Goal: Answer question/provide support: Share knowledge or assist other users

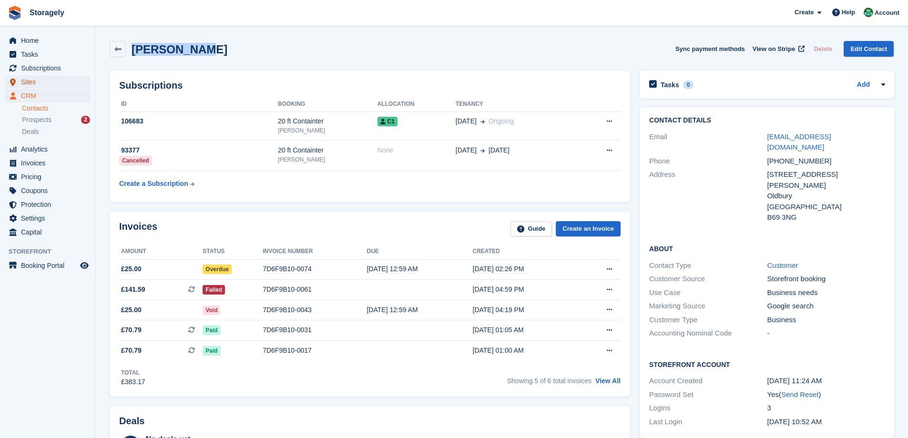
click at [35, 81] on span "Sites" at bounding box center [49, 81] width 57 height 13
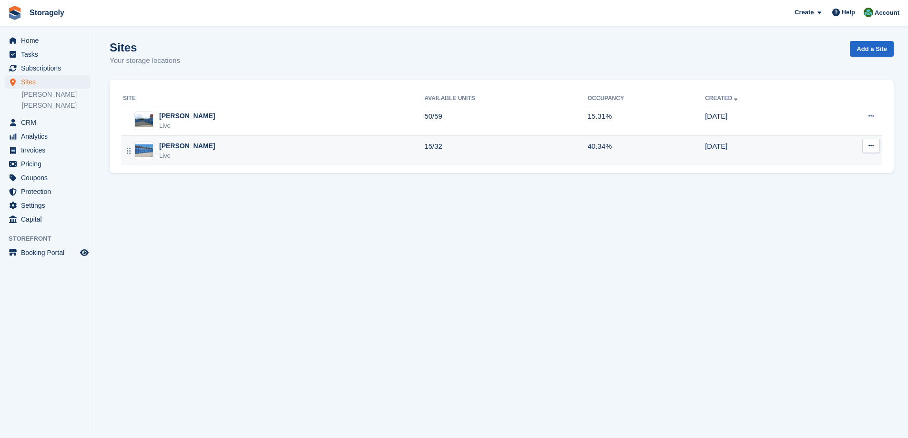
click at [213, 151] on div "Preston Live" at bounding box center [273, 151] width 301 height 20
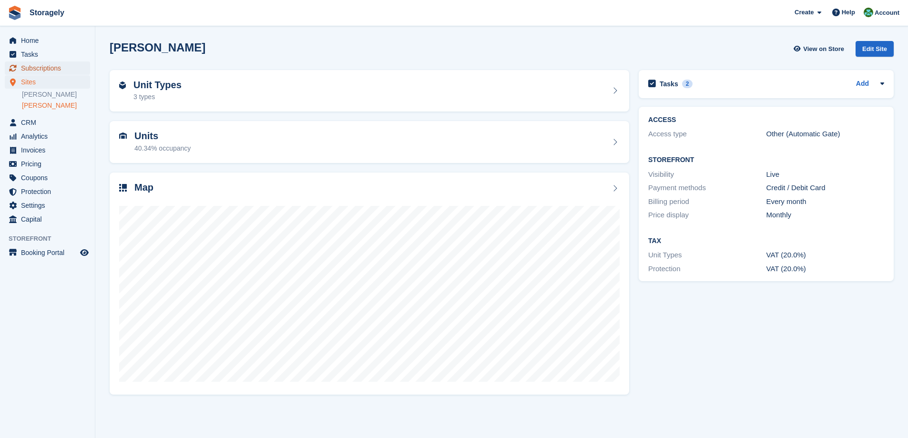
click at [50, 71] on span "Subscriptions" at bounding box center [49, 67] width 57 height 13
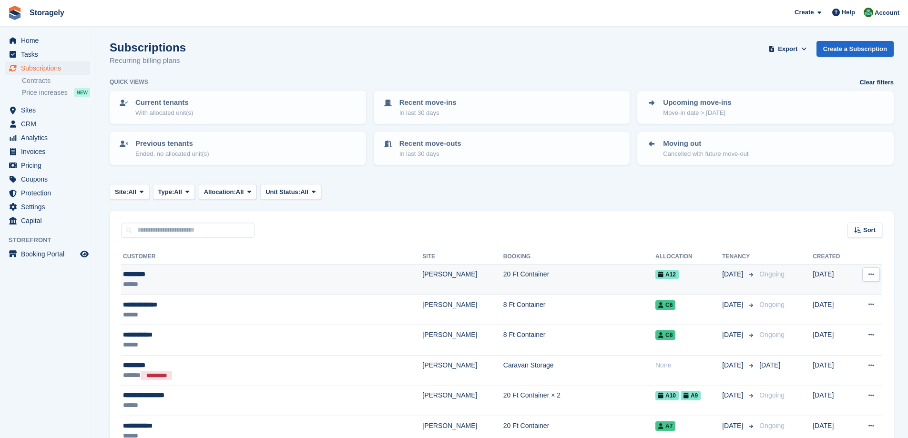
click at [177, 281] on div "******" at bounding box center [224, 284] width 203 height 10
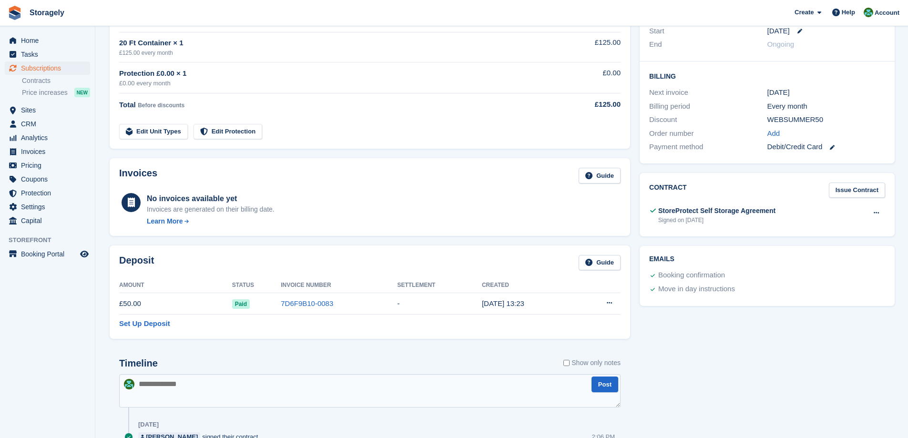
scroll to position [191, 0]
click at [875, 212] on icon at bounding box center [875, 213] width 5 height 6
click at [808, 230] on p "View" at bounding box center [839, 231] width 83 height 12
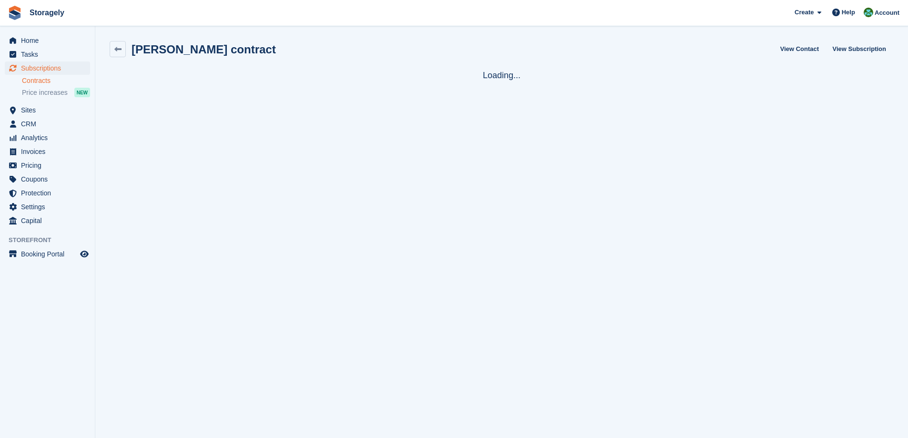
click at [150, 49] on h2 "Adam Musa contract" at bounding box center [203, 49] width 144 height 13
drag, startPoint x: 150, startPoint y: 49, endPoint x: 184, endPoint y: 49, distance: 34.3
click at [184, 49] on h2 "Adam Musa contract" at bounding box center [203, 49] width 144 height 13
click at [141, 50] on h2 "Adam Musa contract" at bounding box center [203, 49] width 144 height 13
drag, startPoint x: 141, startPoint y: 50, endPoint x: 185, endPoint y: 50, distance: 43.8
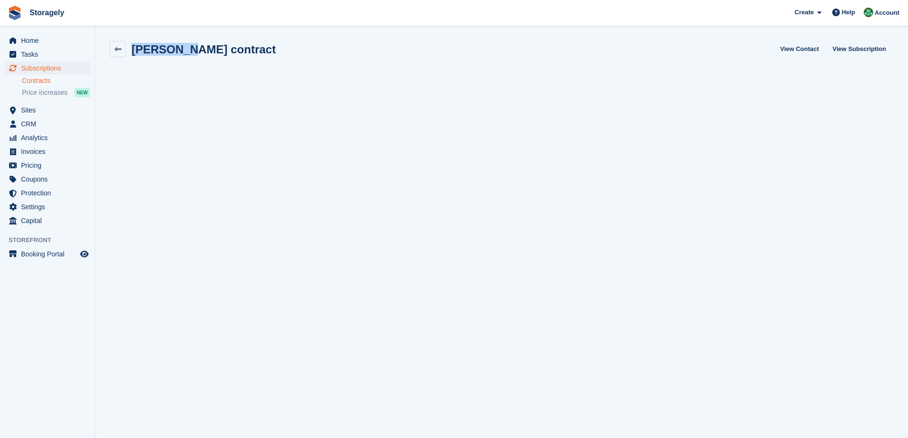
click at [185, 50] on h2 "Adam Musa contract" at bounding box center [203, 49] width 144 height 13
click at [112, 43] on link at bounding box center [118, 49] width 16 height 16
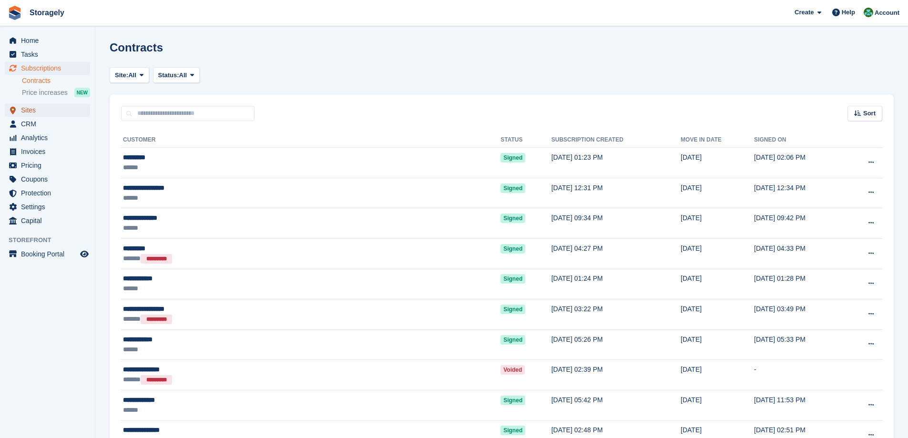
click at [38, 112] on span "Sites" at bounding box center [49, 109] width 57 height 13
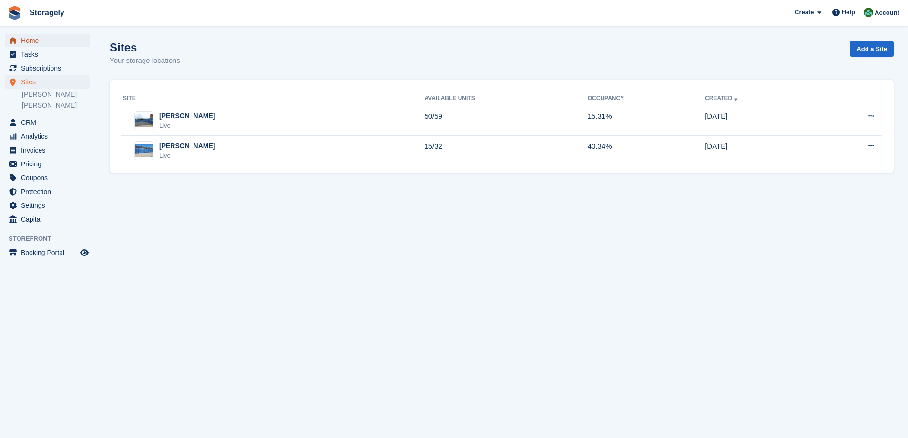
click at [45, 43] on span "Home" at bounding box center [49, 40] width 57 height 13
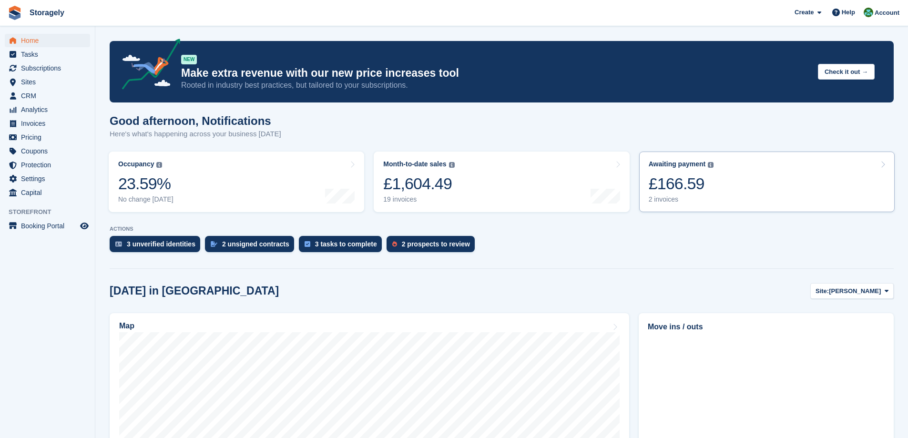
click at [711, 204] on link "Awaiting payment The total outstanding balance on all open invoices. £166.59 2 …" at bounding box center [766, 181] width 255 height 61
click at [775, 186] on link "Awaiting payment The total outstanding balance on all open invoices. £166.59 2 …" at bounding box center [766, 181] width 255 height 61
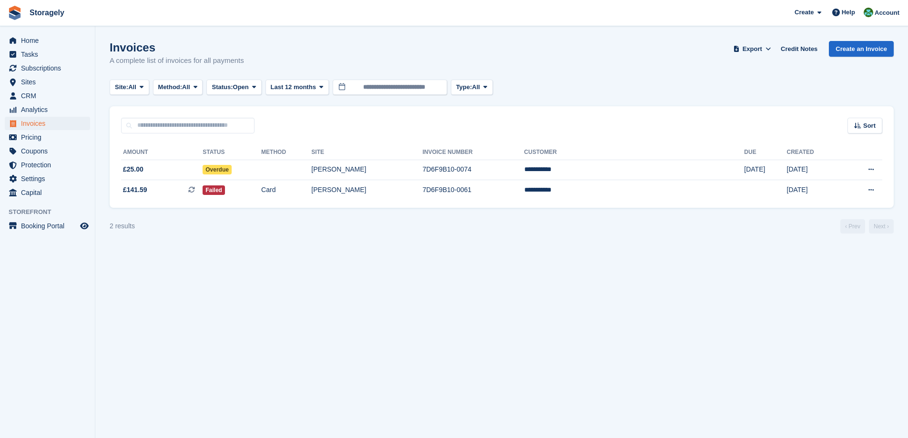
click at [298, 262] on section "Invoices A complete list of invoices for all payments Export Export Invoices Ex…" at bounding box center [501, 219] width 812 height 438
click at [40, 97] on span "CRM" at bounding box center [49, 95] width 57 height 13
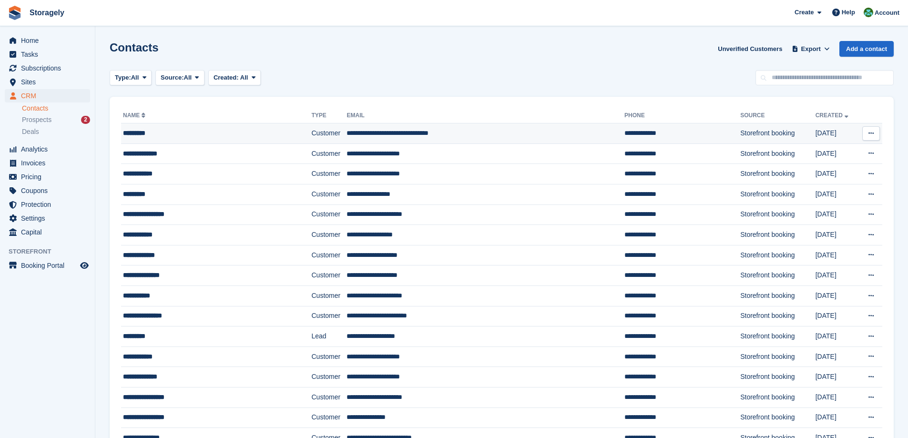
click at [265, 133] on div "*********" at bounding box center [200, 133] width 154 height 10
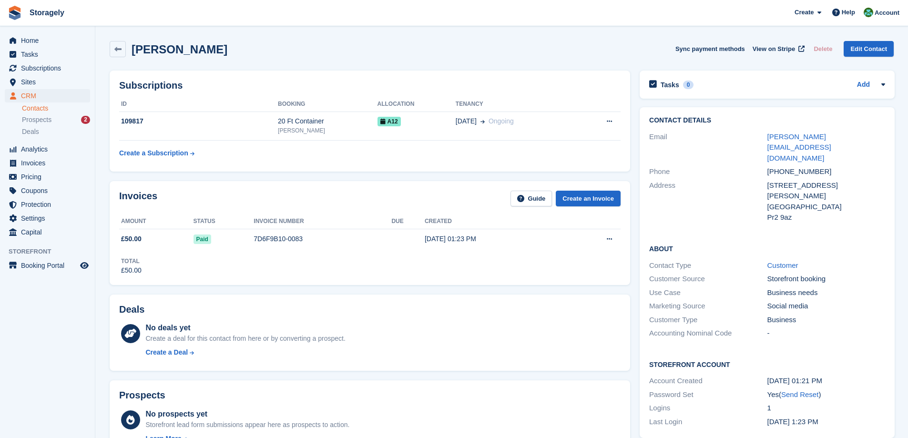
click at [631, 206] on div "Invoices Guide Create an Invoice Amount Status Invoice number Due Created £50.0…" at bounding box center [370, 232] width 530 height 113
click at [148, 50] on h2 "[PERSON_NAME]" at bounding box center [179, 49] width 96 height 13
drag, startPoint x: 148, startPoint y: 50, endPoint x: 171, endPoint y: 51, distance: 22.9
click at [171, 51] on h2 "[PERSON_NAME]" at bounding box center [179, 49] width 96 height 13
copy h2 "[PERSON_NAME]"
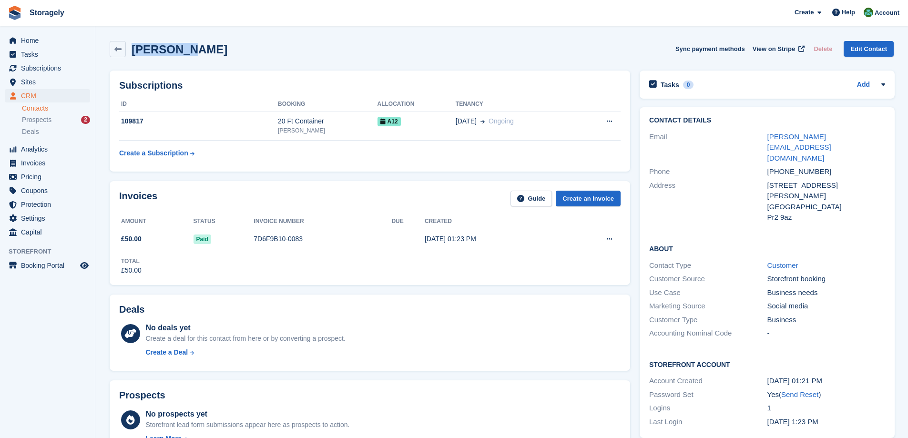
click at [101, 299] on section "Adam Musa Sync payment methods View on Stripe Delete Edit Contact Subscriptions…" at bounding box center [501, 400] width 812 height 801
click at [196, 115] on td "109817" at bounding box center [198, 125] width 159 height 29
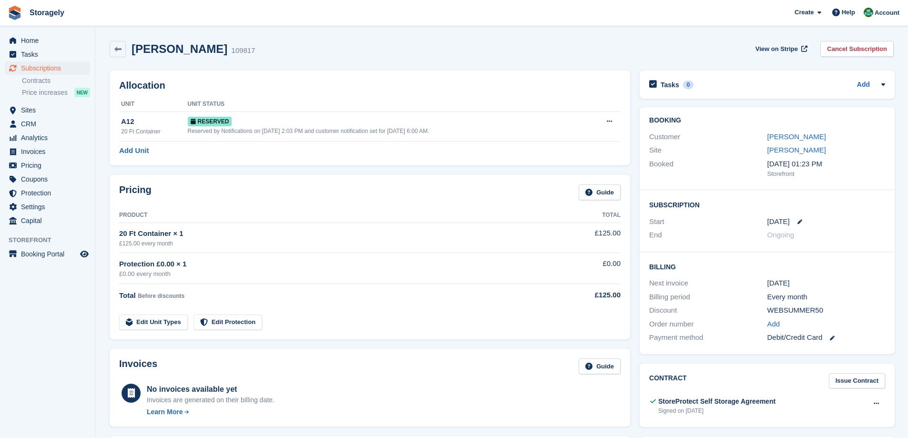
click at [629, 150] on div "Allocation Unit Unit Status A12 20 Ft Container Reserved Reserved by Notificati…" at bounding box center [370, 118] width 520 height 95
click at [44, 43] on span "Home" at bounding box center [49, 40] width 57 height 13
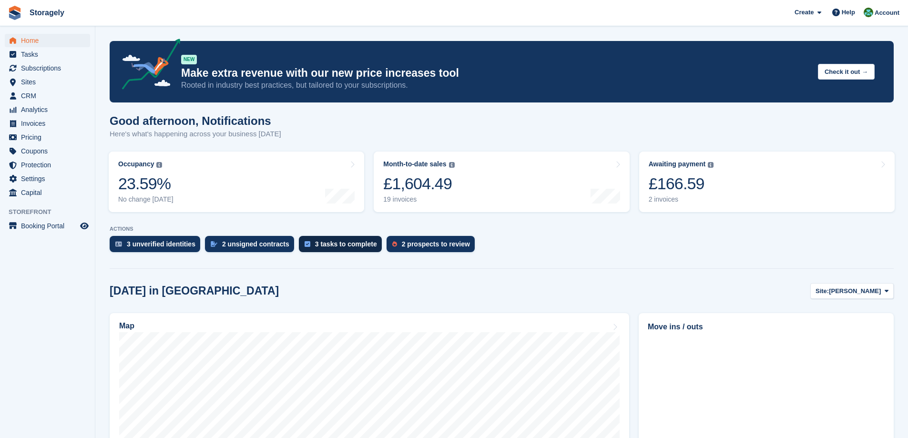
scroll to position [286, 0]
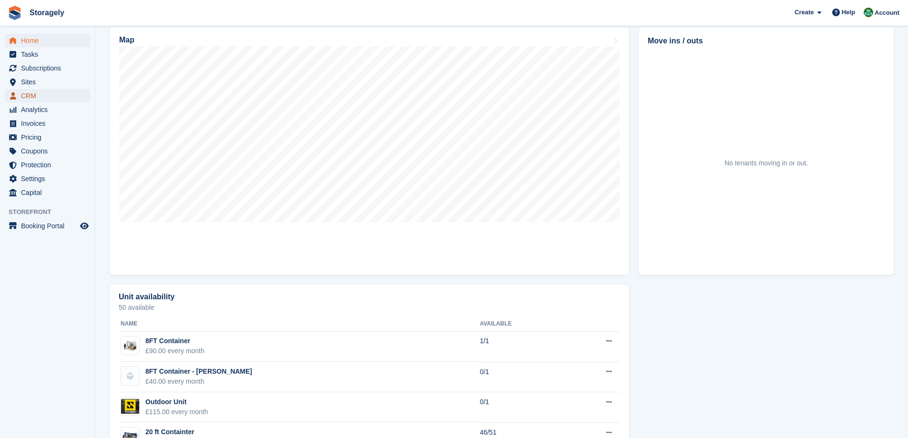
click at [38, 94] on span "CRM" at bounding box center [49, 95] width 57 height 13
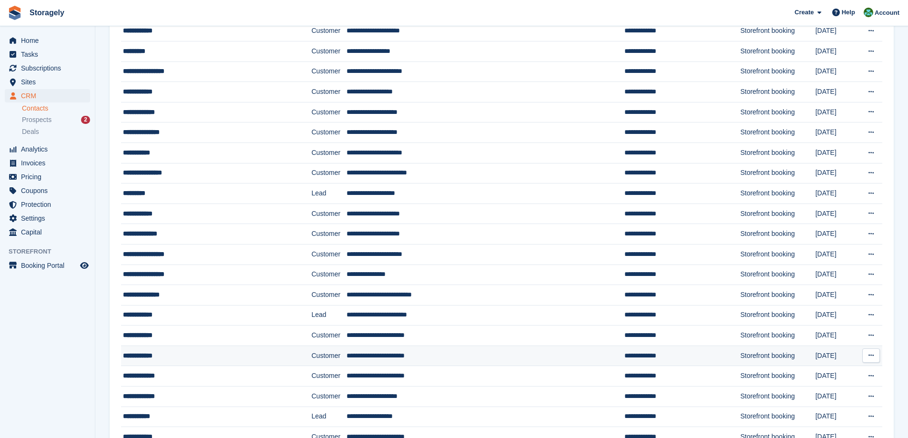
scroll to position [286, 0]
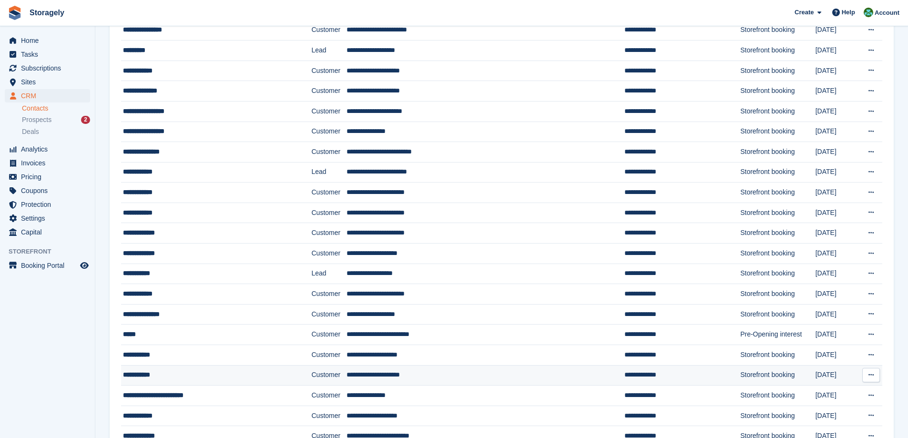
click at [153, 373] on div "**********" at bounding box center [200, 375] width 154 height 10
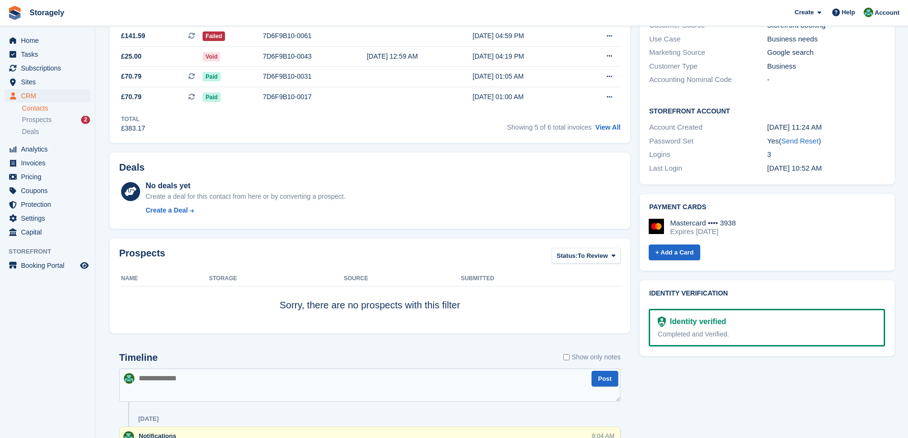
scroll to position [492, 0]
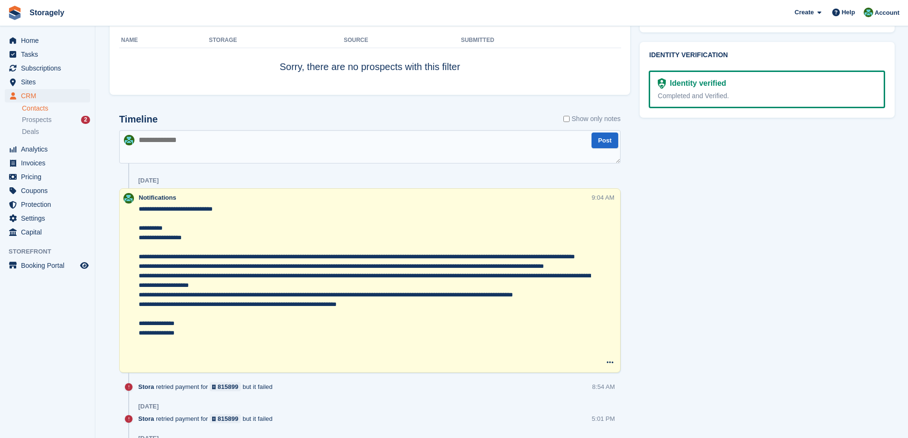
click at [187, 143] on textarea at bounding box center [369, 146] width 501 height 33
type textarea "**********"
click at [604, 143] on button "Post" at bounding box center [604, 140] width 27 height 16
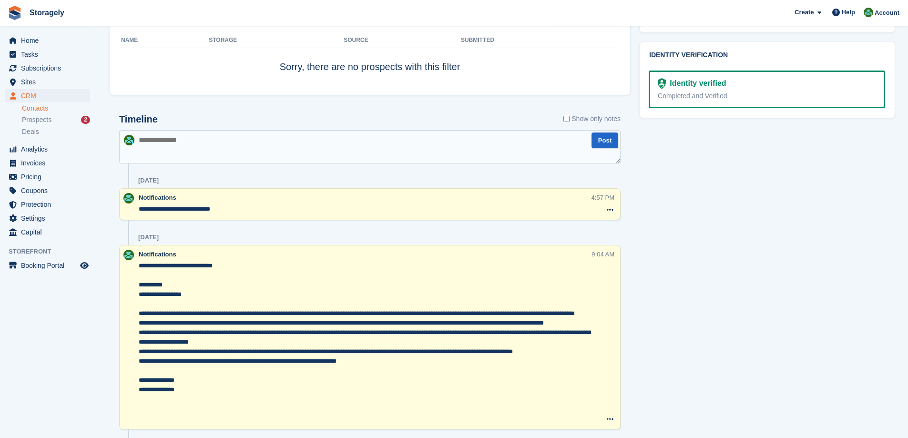
click at [168, 143] on textarea at bounding box center [369, 146] width 501 height 33
paste textarea "**********"
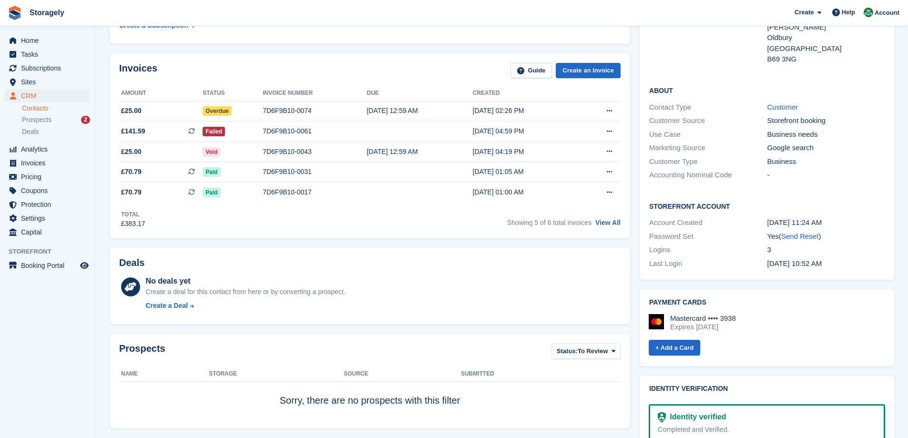
scroll to position [444, 0]
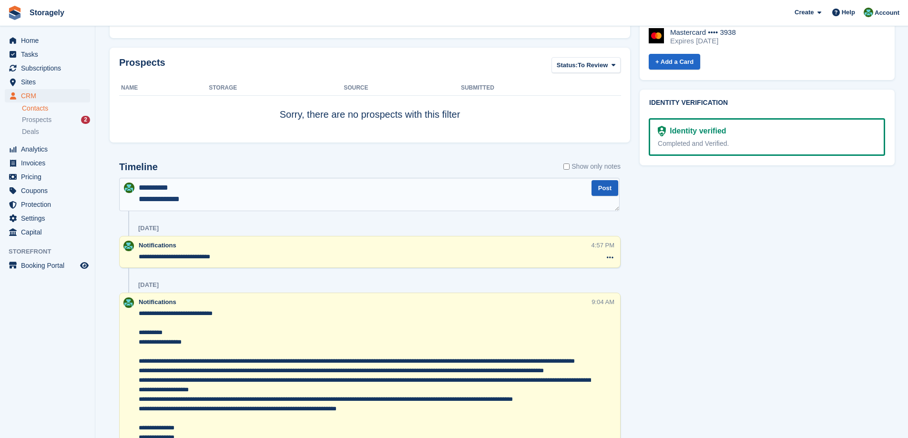
type textarea "**********"
click at [598, 190] on button "Post" at bounding box center [604, 188] width 27 height 16
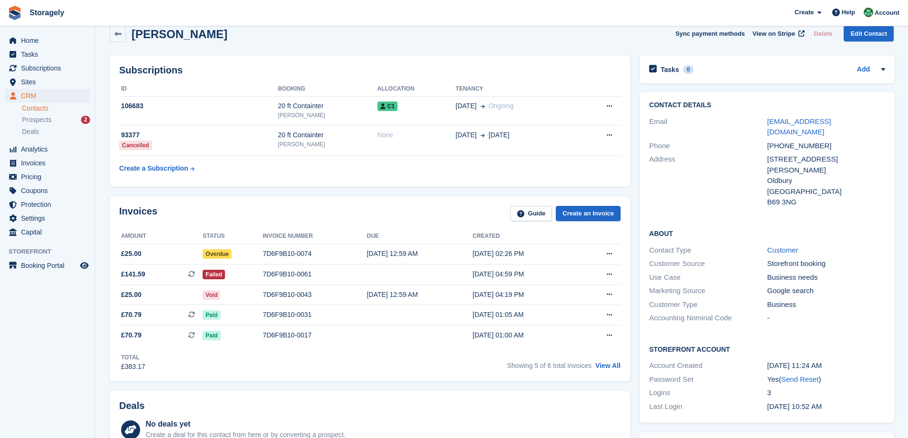
scroll to position [0, 0]
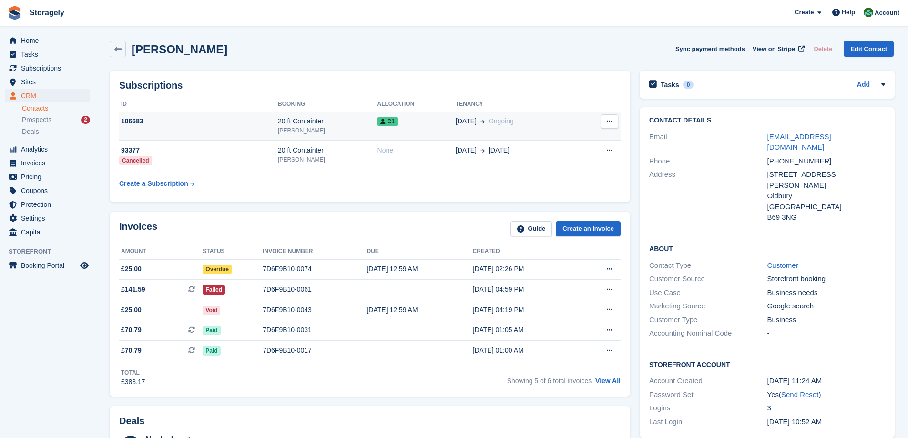
click at [207, 128] on td "106683" at bounding box center [198, 125] width 159 height 29
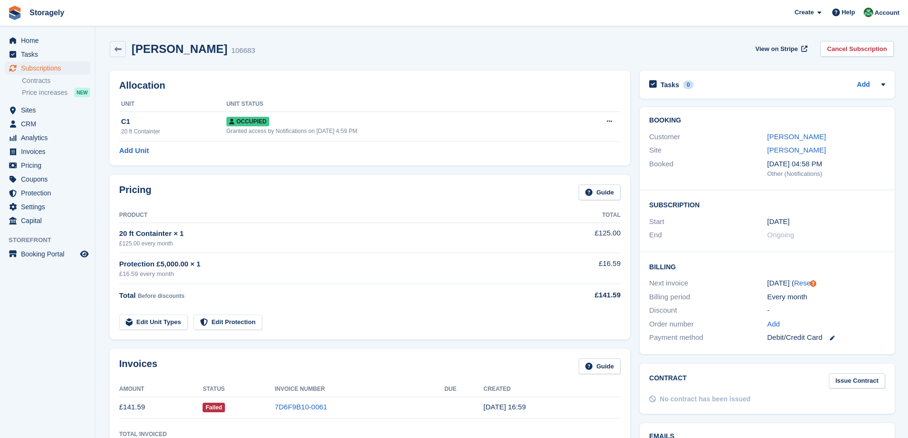
scroll to position [429, 0]
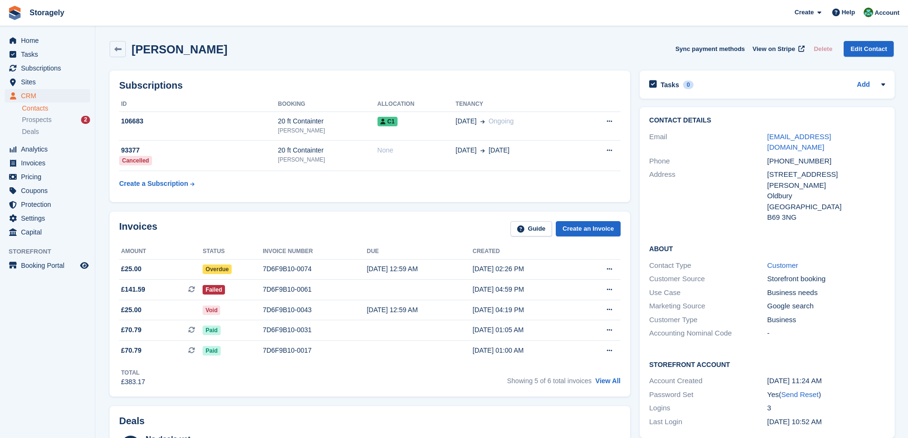
scroll to position [476, 0]
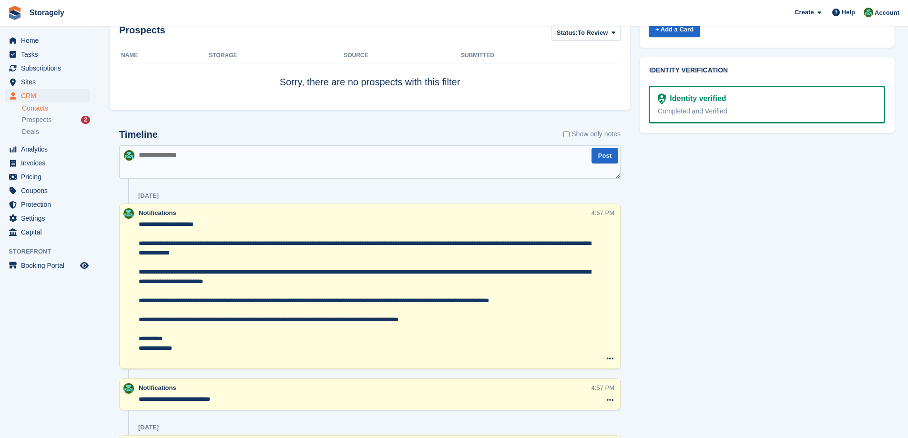
click at [188, 400] on textarea "**********" at bounding box center [365, 399] width 453 height 10
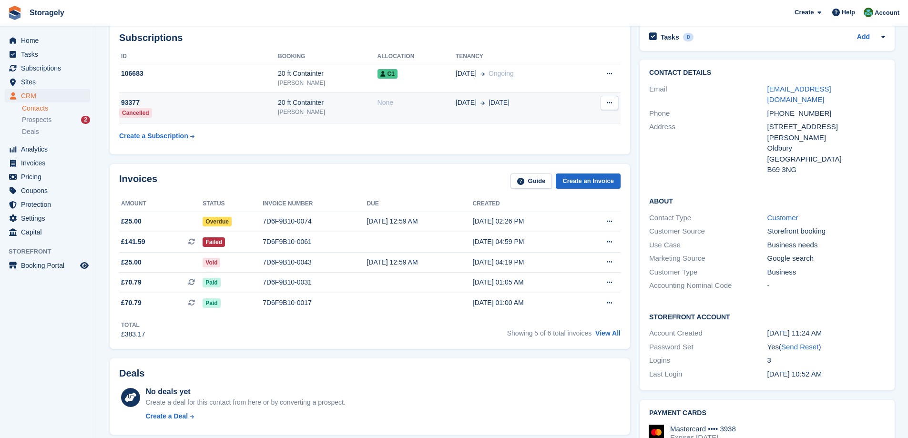
scroll to position [0, 0]
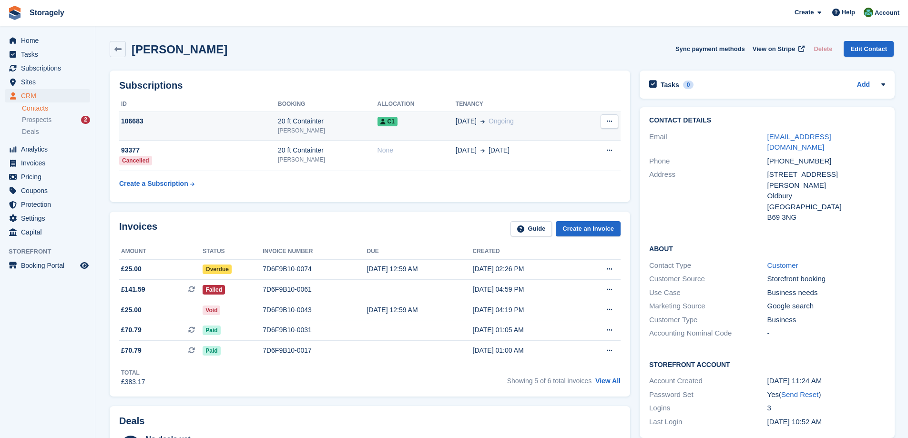
click at [233, 123] on div "106683" at bounding box center [198, 121] width 159 height 10
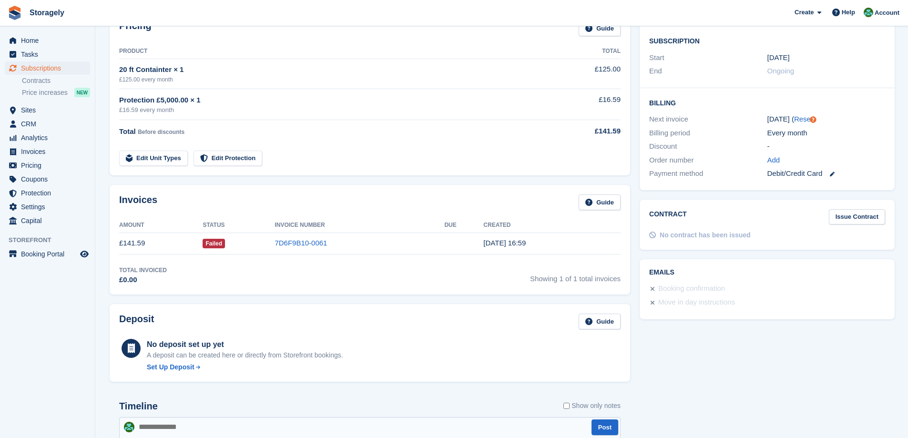
scroll to position [402, 0]
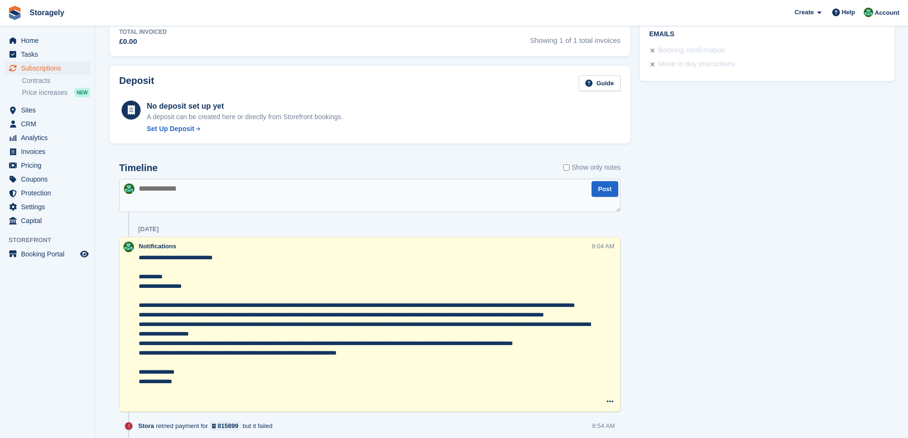
click at [244, 191] on textarea at bounding box center [369, 195] width 501 height 33
paste textarea "**********"
type textarea "**********"
click at [602, 192] on button "Post" at bounding box center [604, 189] width 27 height 16
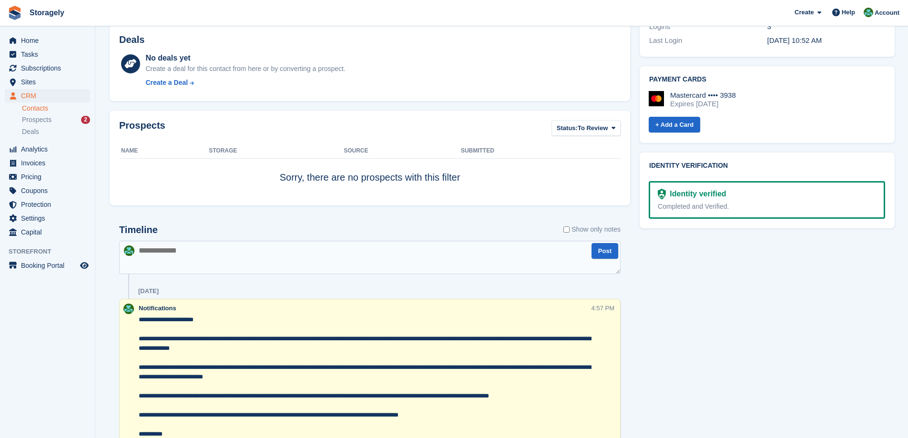
scroll to position [572, 0]
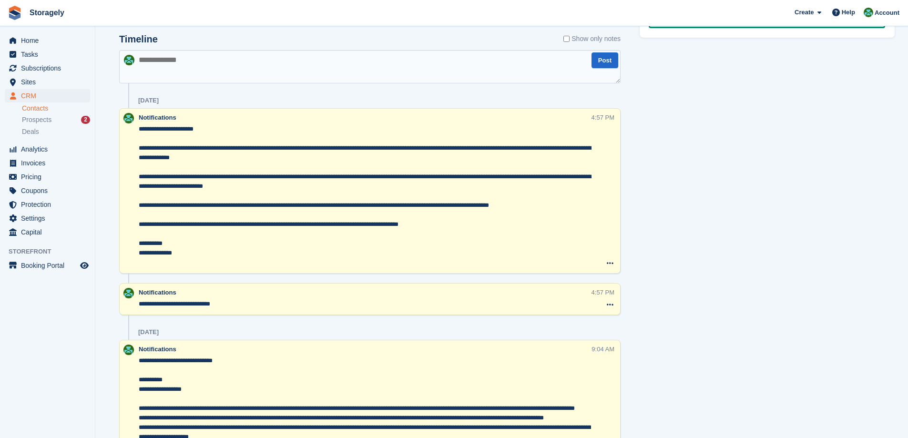
click at [146, 127] on textarea "**********" at bounding box center [365, 195] width 453 height 143
drag, startPoint x: 146, startPoint y: 127, endPoint x: 203, endPoint y: 260, distance: 144.9
click at [203, 260] on textarea "**********" at bounding box center [365, 195] width 453 height 143
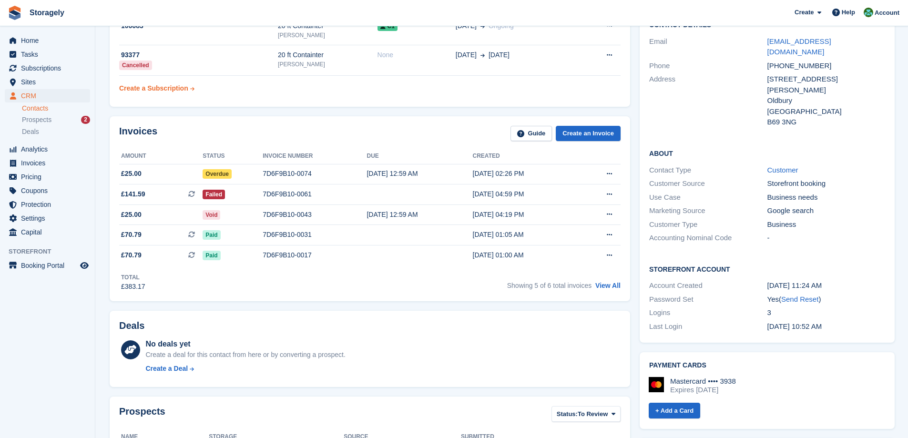
scroll to position [0, 0]
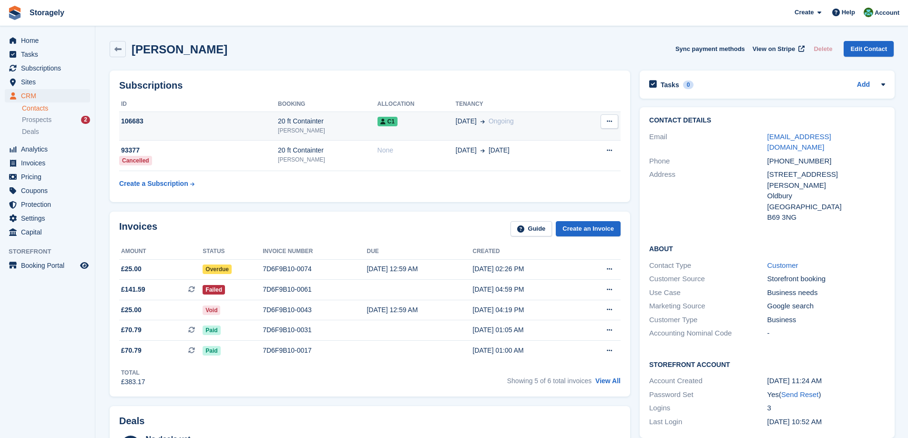
click at [202, 129] on td "106683" at bounding box center [198, 125] width 159 height 29
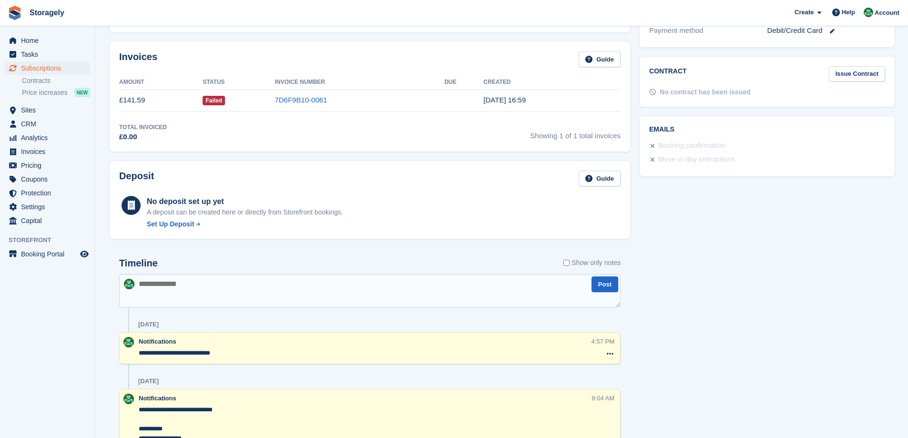
scroll to position [402, 0]
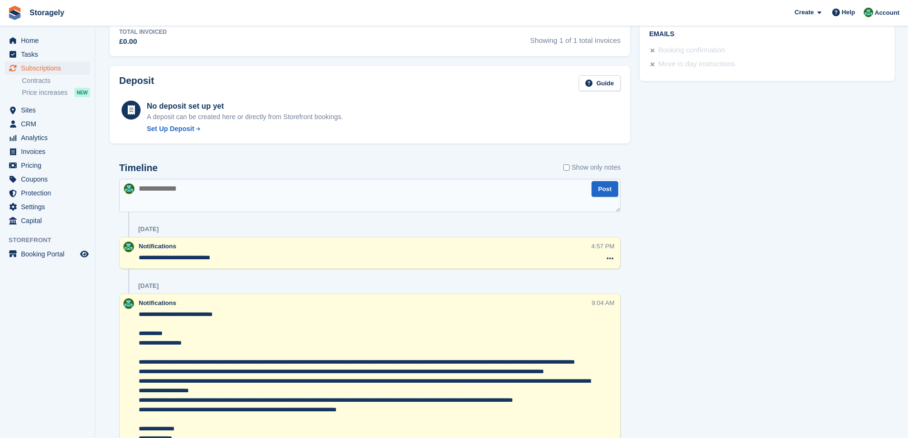
click at [226, 196] on textarea at bounding box center [369, 195] width 501 height 33
paste textarea "**********"
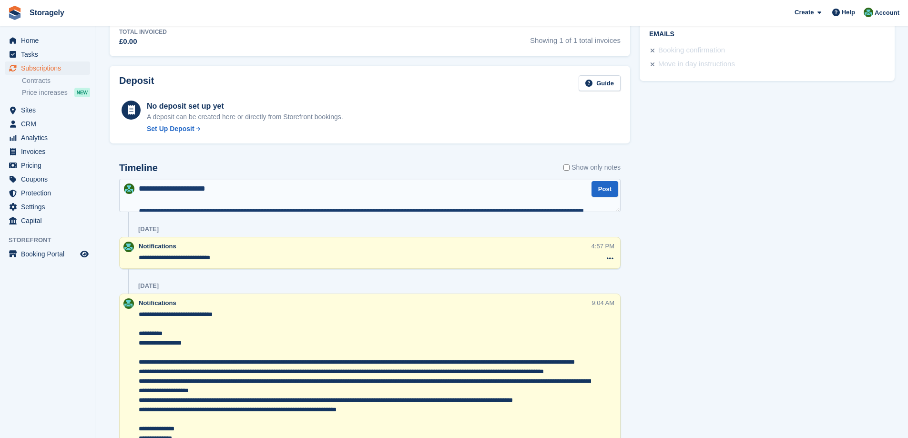
scroll to position [154, 0]
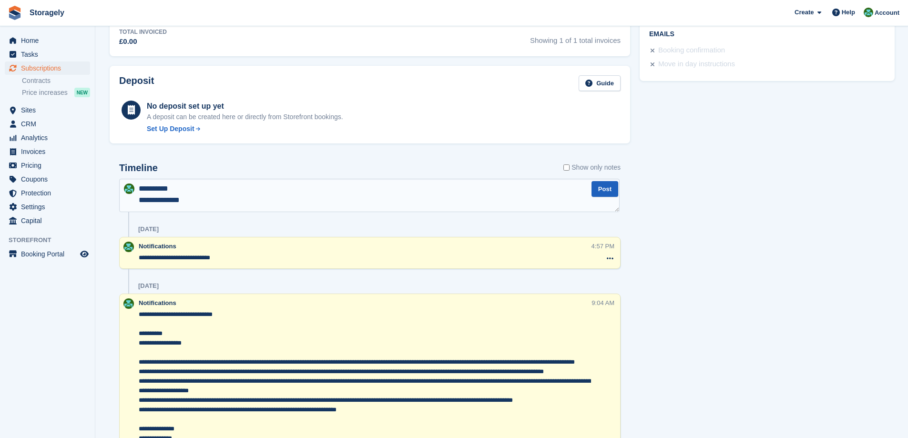
type textarea "**********"
click at [605, 187] on button "Post" at bounding box center [604, 189] width 27 height 16
